Goal: Navigation & Orientation: Find specific page/section

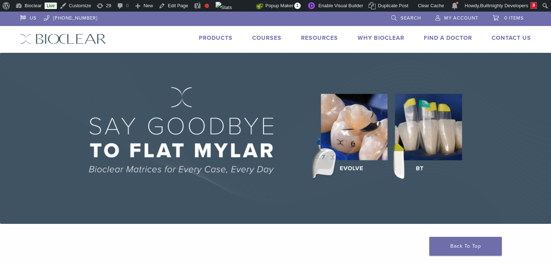
click at [262, 37] on link "Courses" at bounding box center [266, 37] width 29 height 7
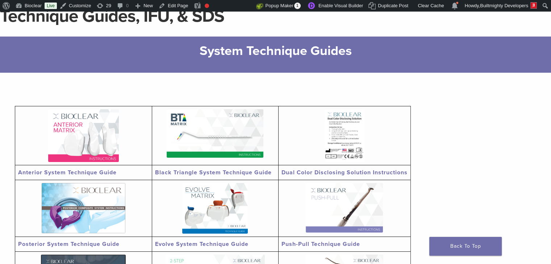
scroll to position [72, 0]
